Goal: Navigation & Orientation: Find specific page/section

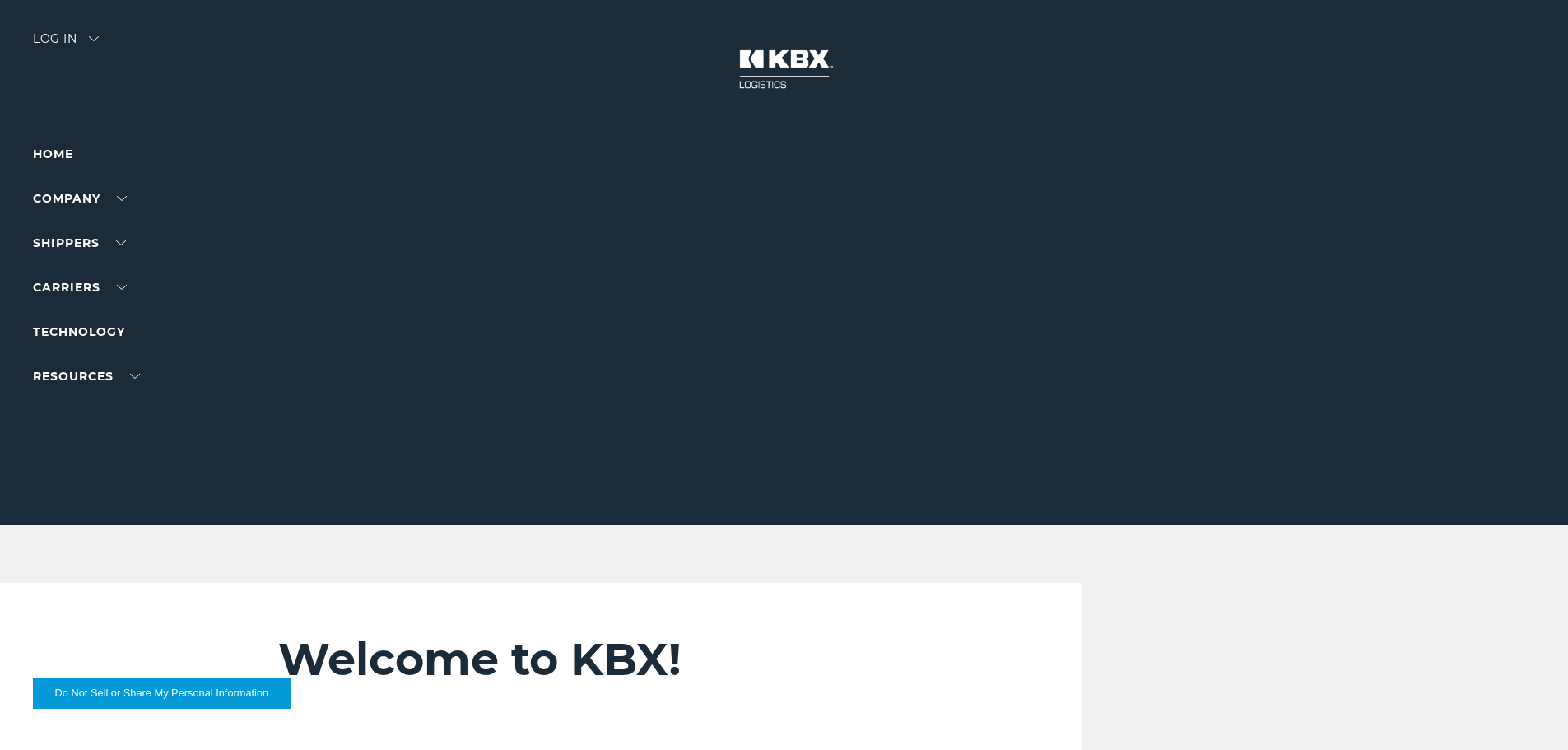
click at [56, 44] on div "Log in" at bounding box center [65, 45] width 65 height 24
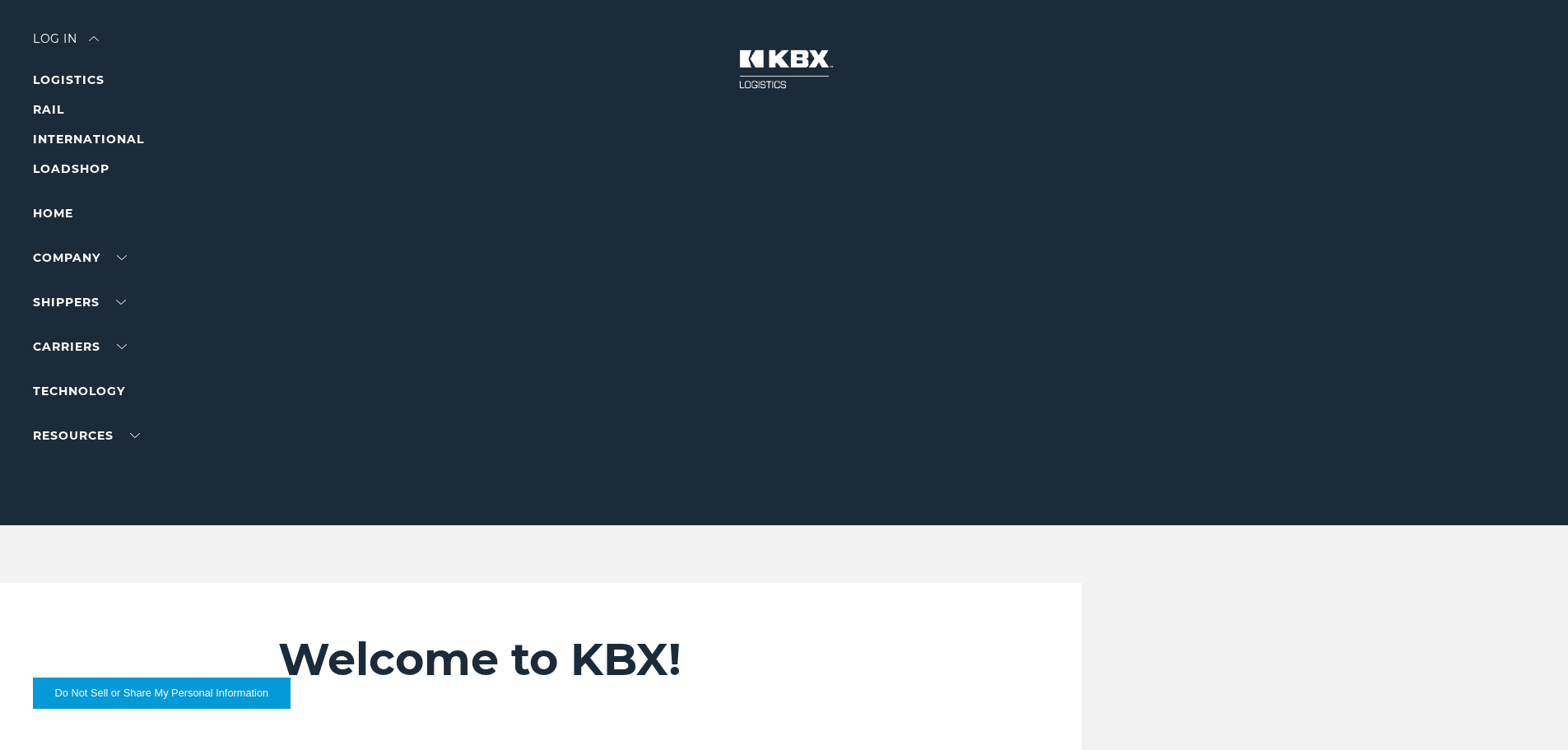
click at [51, 101] on li "RAIL" at bounding box center [105, 110] width 144 height 20
click at [54, 110] on link "RAIL" at bounding box center [48, 109] width 31 height 15
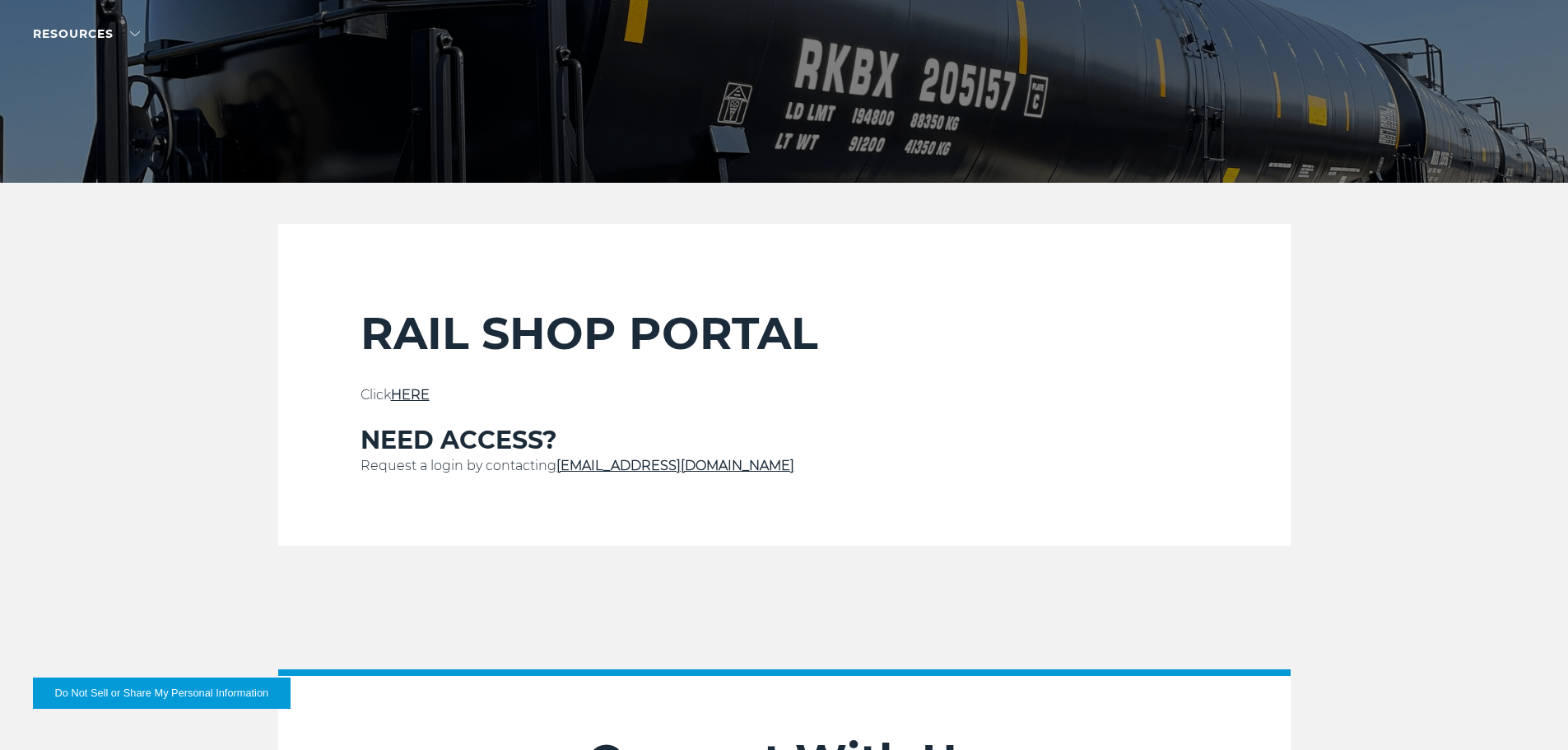
scroll to position [494, 0]
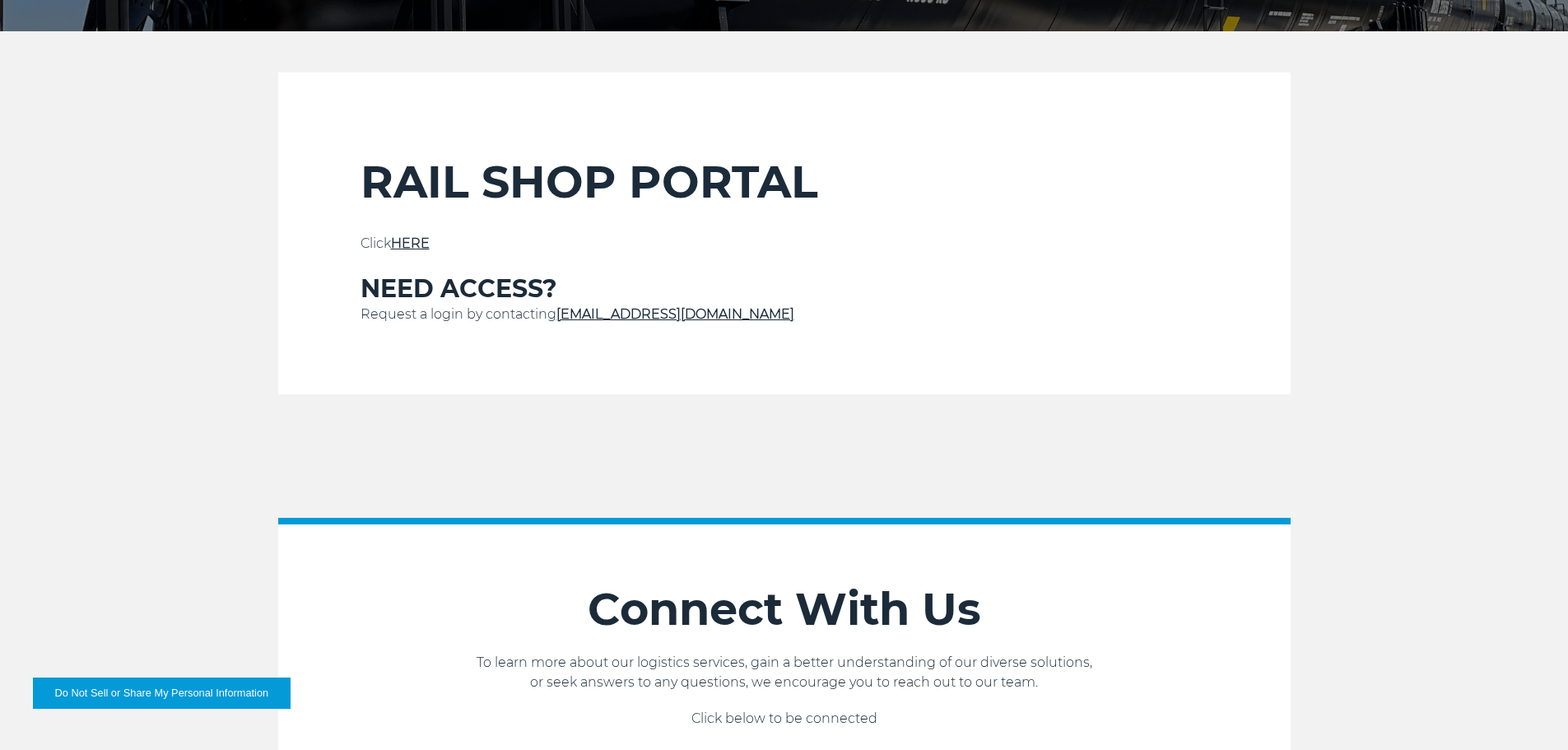
click at [414, 246] on link "HERE" at bounding box center [410, 243] width 39 height 15
